Goal: Navigation & Orientation: Understand site structure

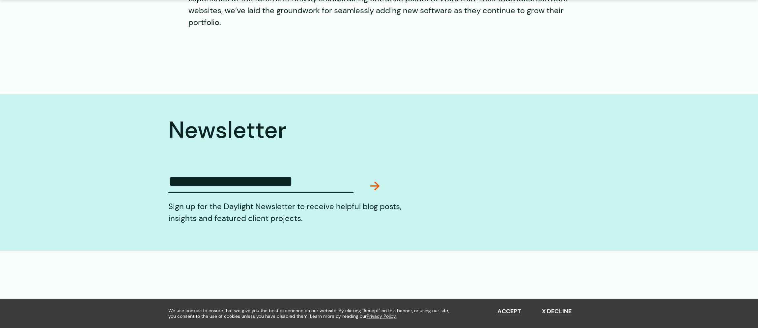
scroll to position [1756, 0]
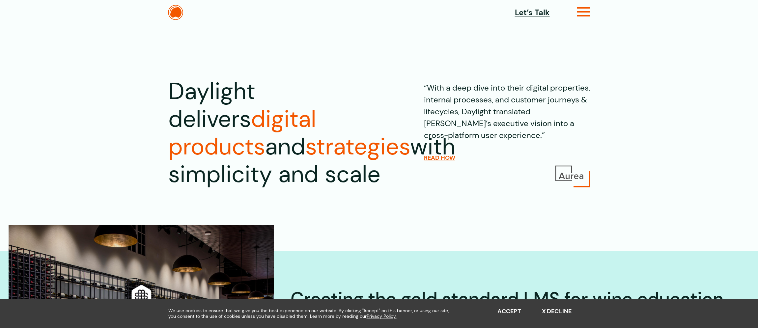
click at [585, 11] on icon at bounding box center [584, 14] width 14 height 7
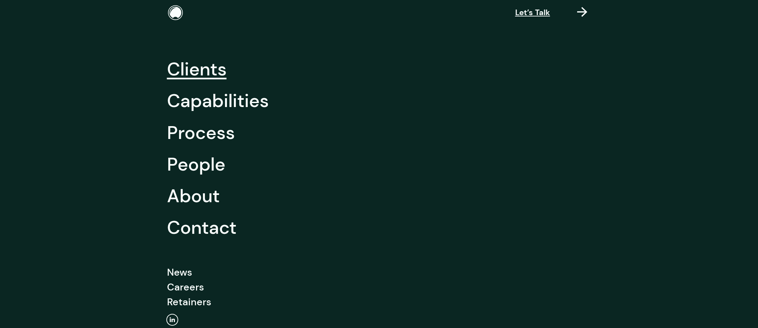
click at [192, 70] on link "Clients" at bounding box center [197, 69] width 60 height 32
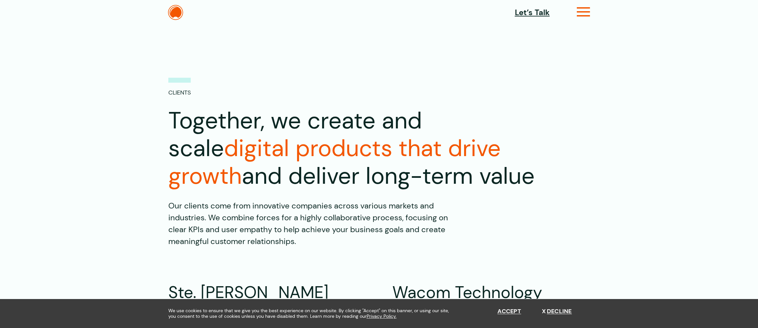
click at [588, 11] on icon at bounding box center [584, 14] width 14 height 7
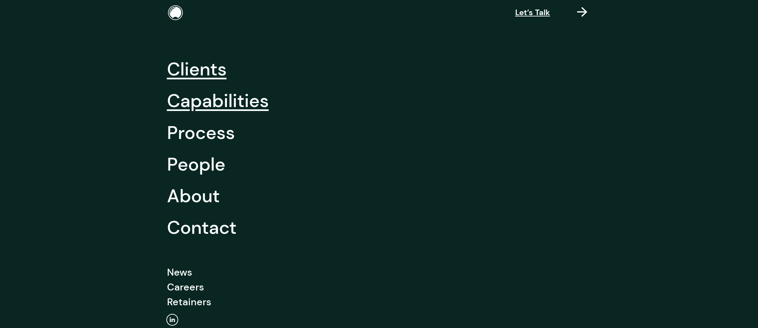
click at [216, 105] on link "Capabilities" at bounding box center [218, 101] width 102 height 32
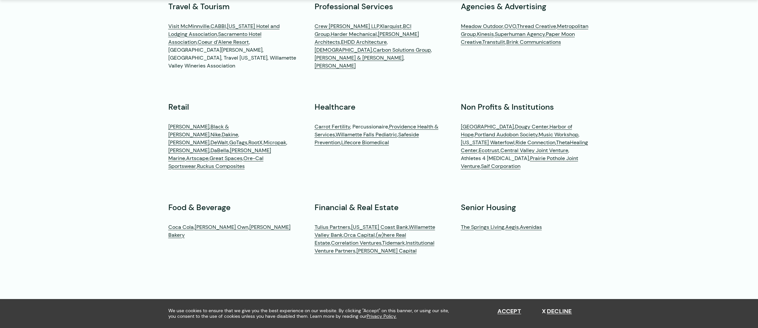
scroll to position [1980, 0]
click at [578, 138] on link "ThetaHealing Center" at bounding box center [524, 145] width 127 height 15
click at [652, 143] on section "INDUSTRIES B2B & B2C Technology Wacom , Pacvue , SheerID , Marchex , BlueSky eL…" at bounding box center [379, 60] width 758 height 414
